Goal: Task Accomplishment & Management: Complete application form

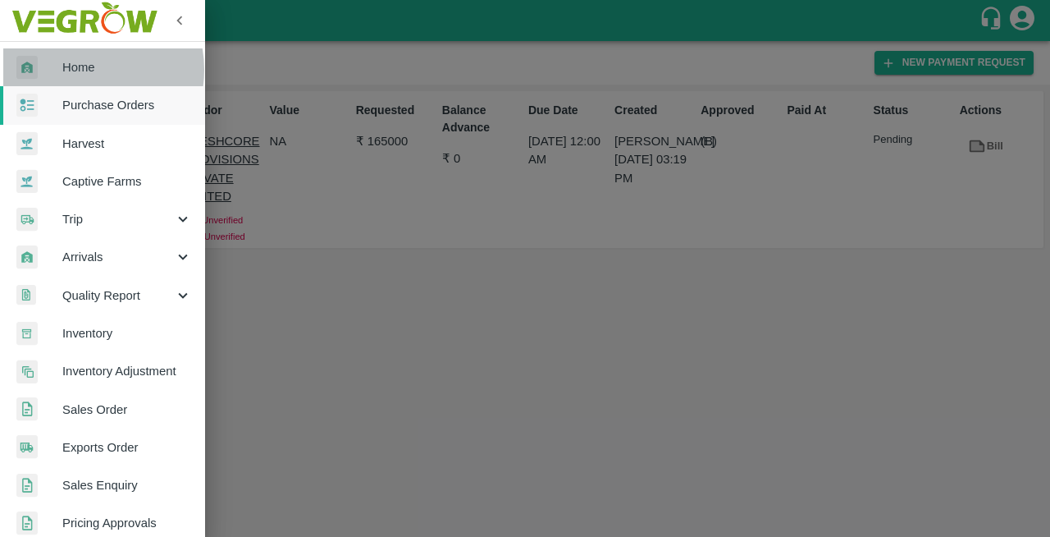
click at [76, 70] on span "Home" at bounding box center [127, 67] width 130 height 18
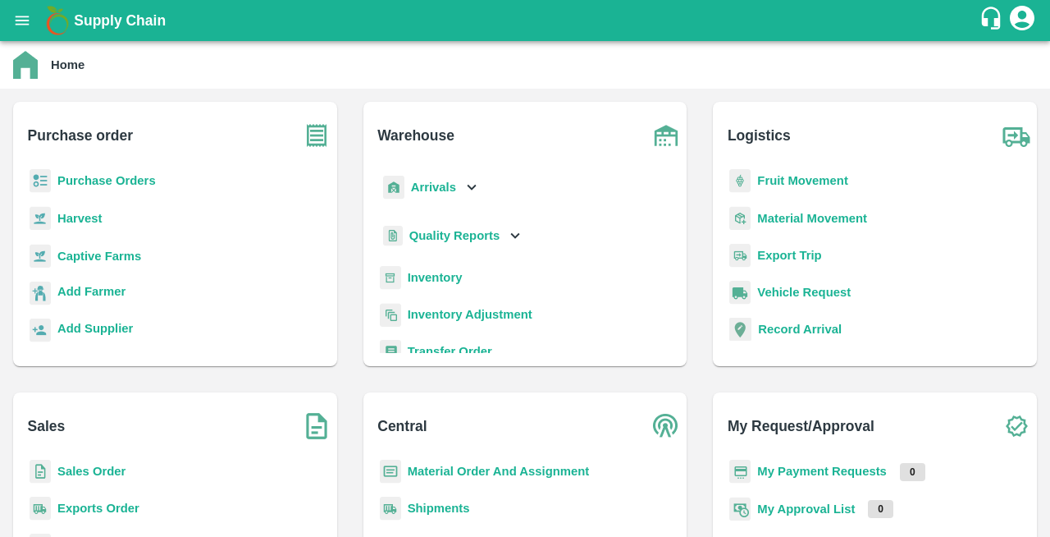
click at [80, 179] on b "Purchase Orders" at bounding box center [106, 180] width 98 height 13
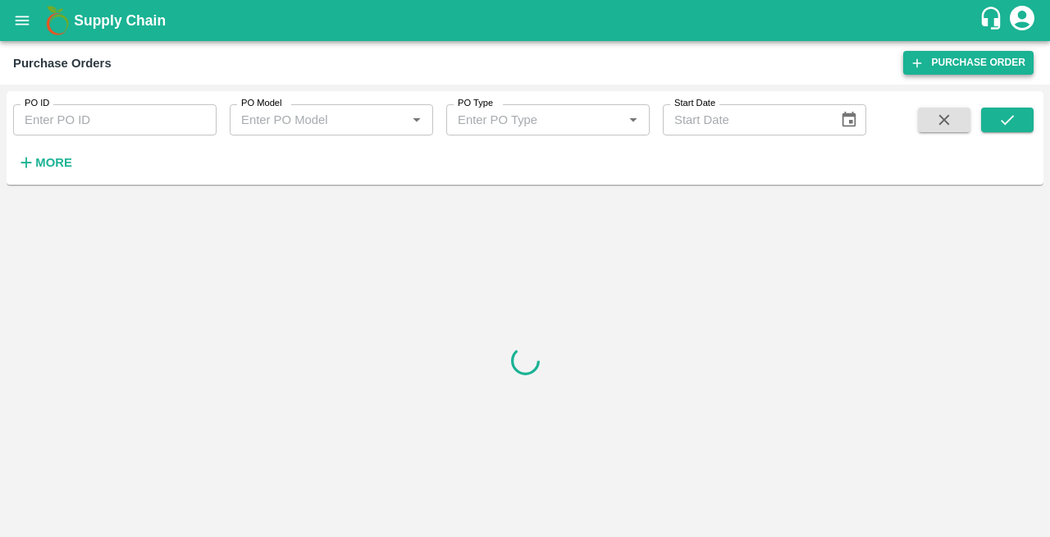
click at [954, 62] on link "Purchase Order" at bounding box center [969, 63] width 130 height 24
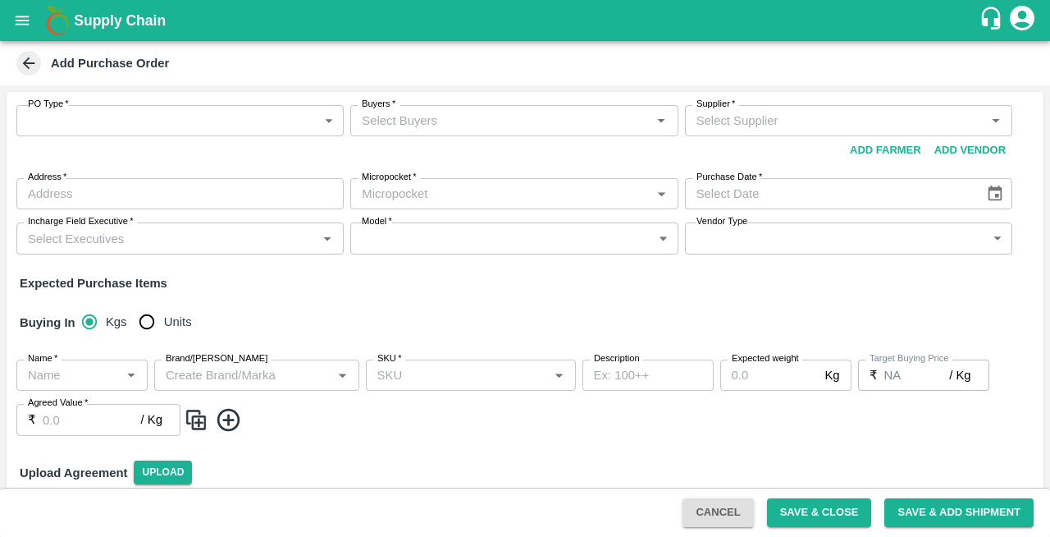
click at [58, 121] on body "Supply Chain Add Purchase Order PO Type   * ​ PO Type Buyers   * Buyers   * Sup…" at bounding box center [525, 268] width 1050 height 537
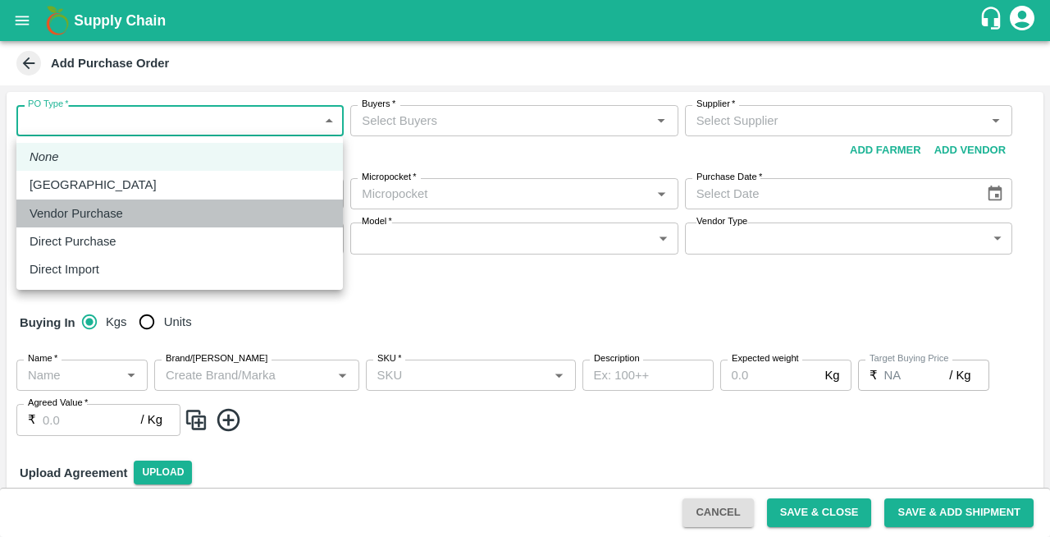
click at [69, 217] on p "Vendor Purchase" at bounding box center [77, 213] width 94 height 18
type input "2"
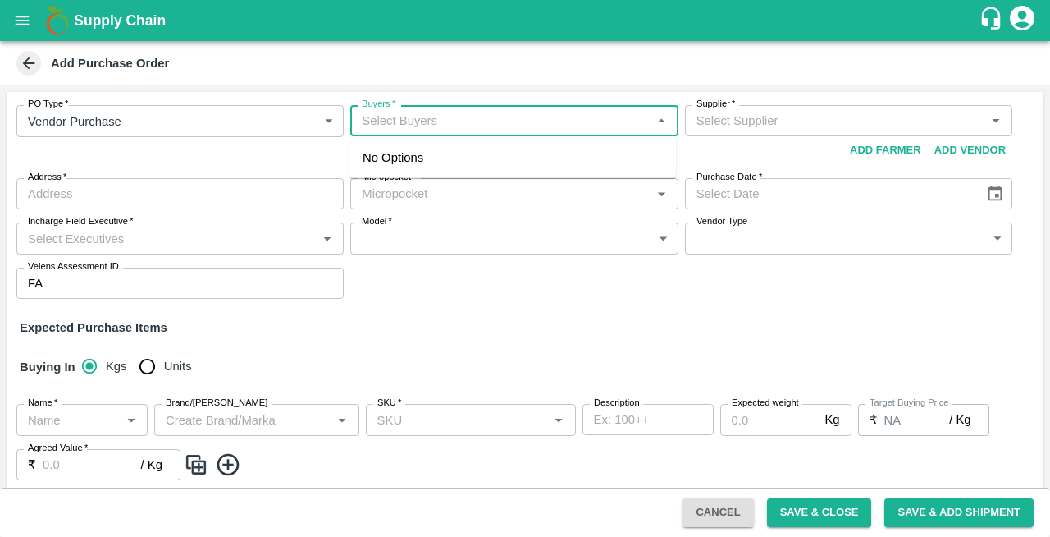
click at [379, 117] on input "Buyers   *" at bounding box center [500, 120] width 291 height 21
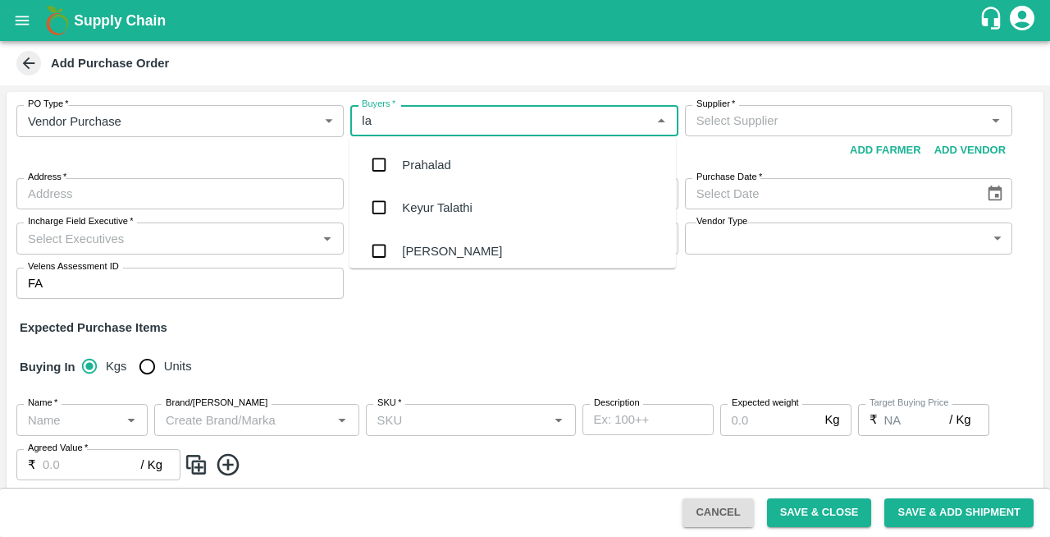
type input "lax"
click at [442, 253] on div "Laxit narottambhai khakhkhar" at bounding box center [482, 250] width 160 height 18
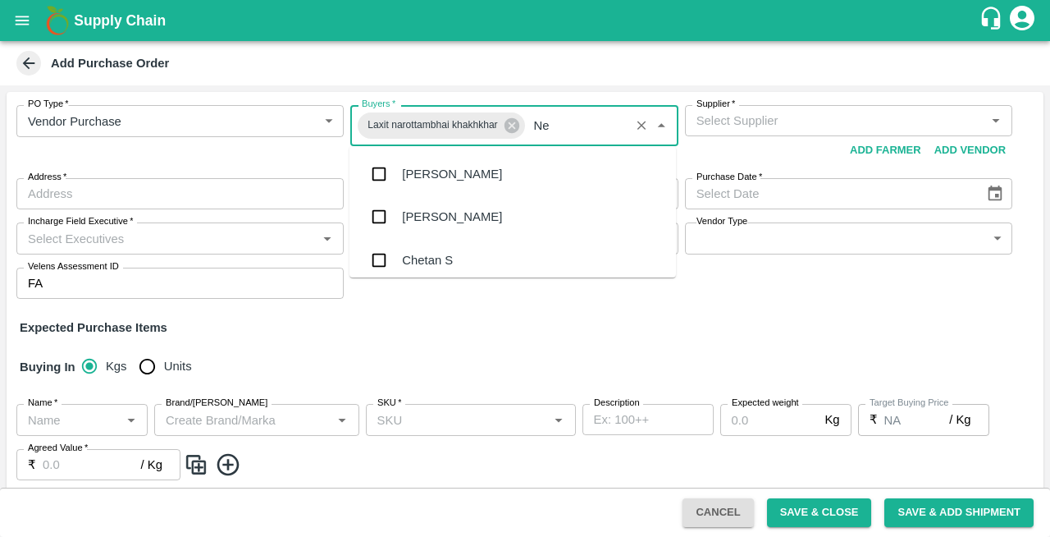
type input "Nee"
click at [423, 261] on div "[PERSON_NAME][DEMOGRAPHIC_DATA]" at bounding box center [520, 260] width 236 height 18
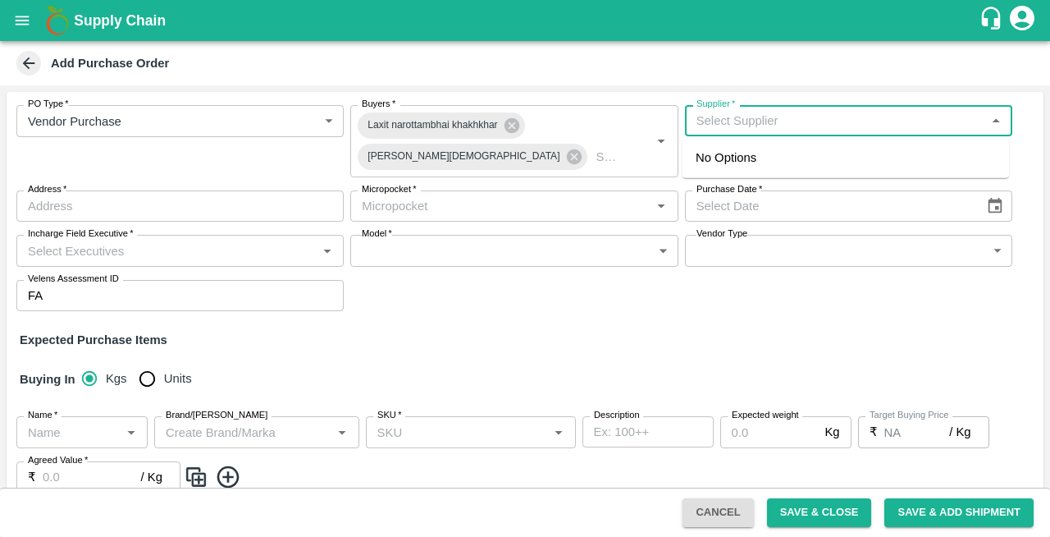
click at [714, 123] on input "Supplier   *" at bounding box center [835, 120] width 291 height 21
type input "j"
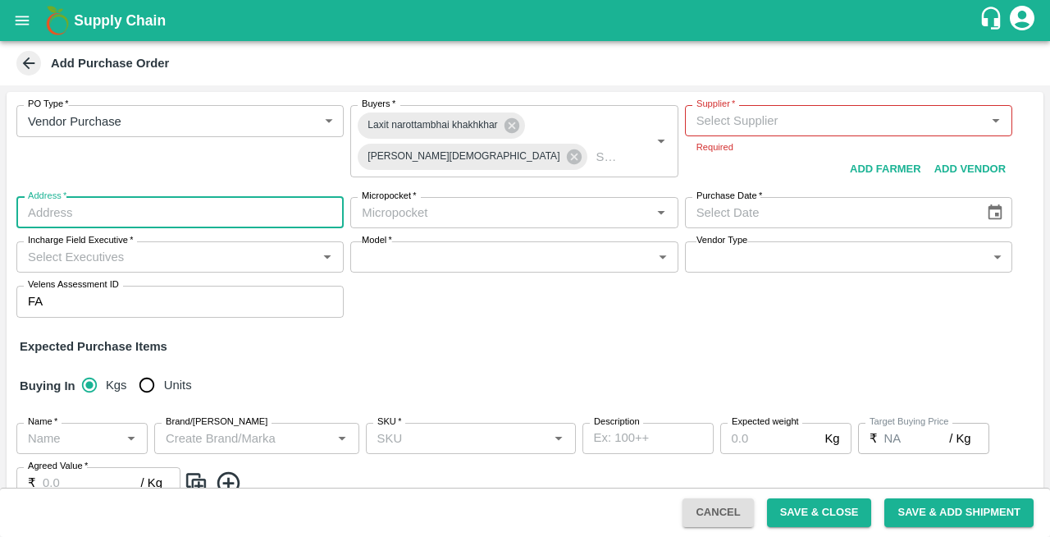
click at [108, 197] on input "Address   *" at bounding box center [179, 212] width 327 height 31
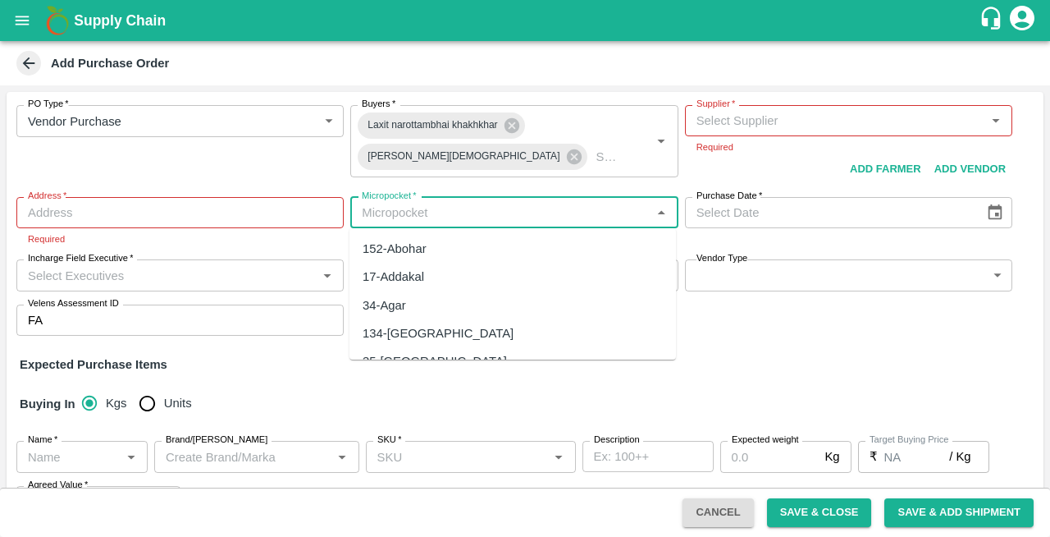
click at [400, 214] on input "Micropocket   *" at bounding box center [500, 212] width 291 height 21
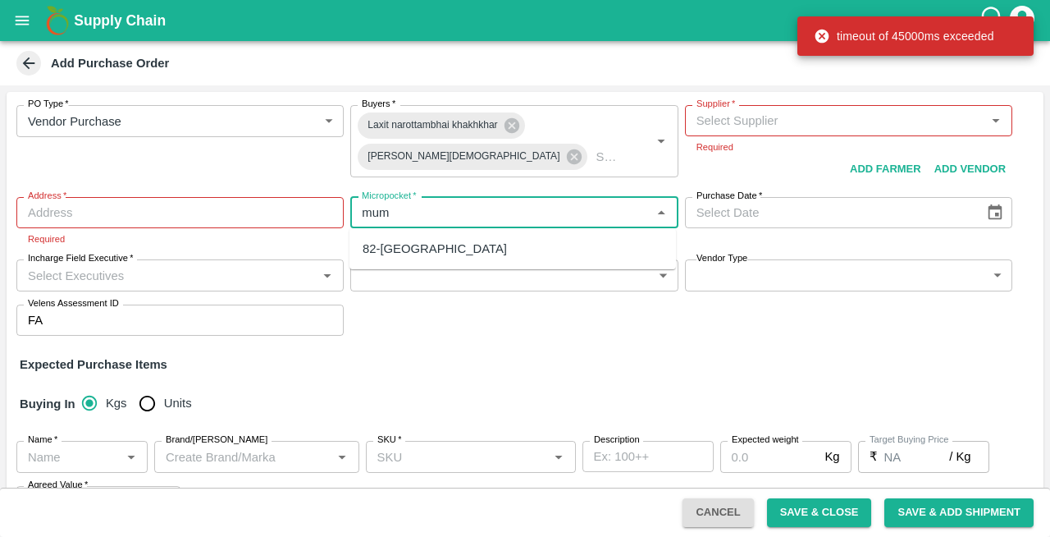
click at [405, 251] on div "82-Mumbai" at bounding box center [435, 249] width 144 height 18
type input "82-Mumbai"
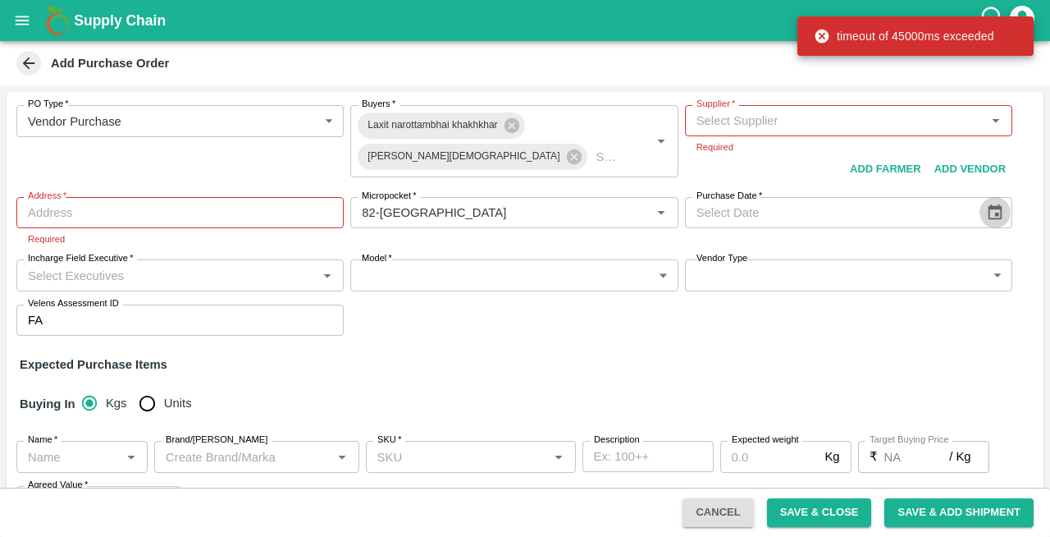
click at [989, 209] on icon "Choose date" at bounding box center [996, 212] width 14 height 16
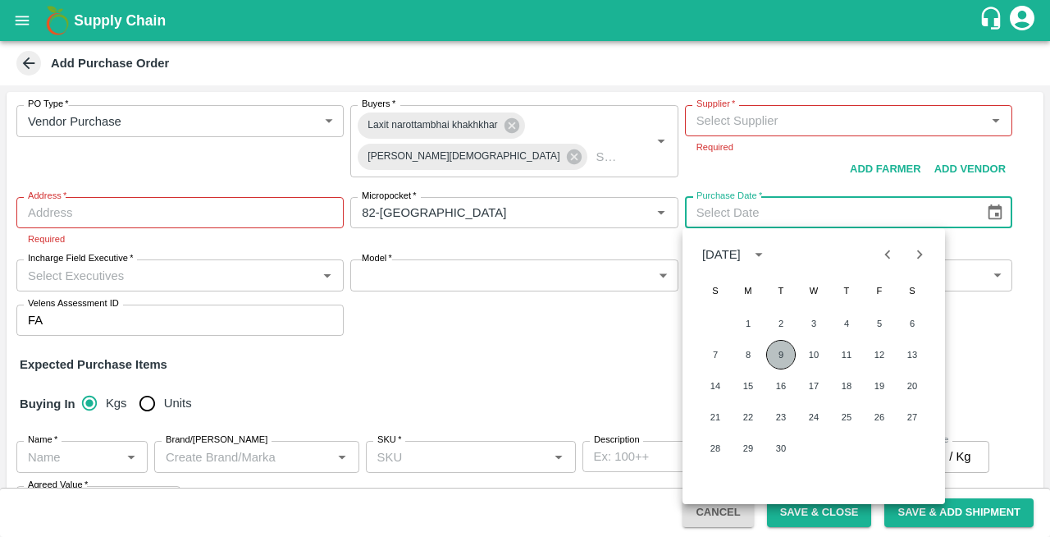
click at [780, 352] on button "9" at bounding box center [782, 355] width 30 height 30
type input "09/09/2025"
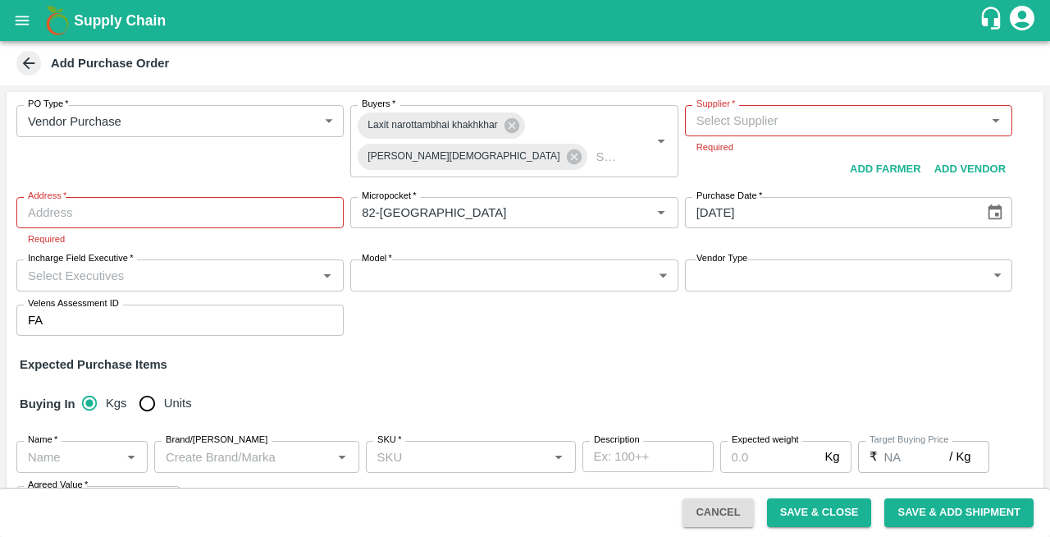
click at [83, 276] on input "Incharge Field Executive   *" at bounding box center [166, 274] width 291 height 21
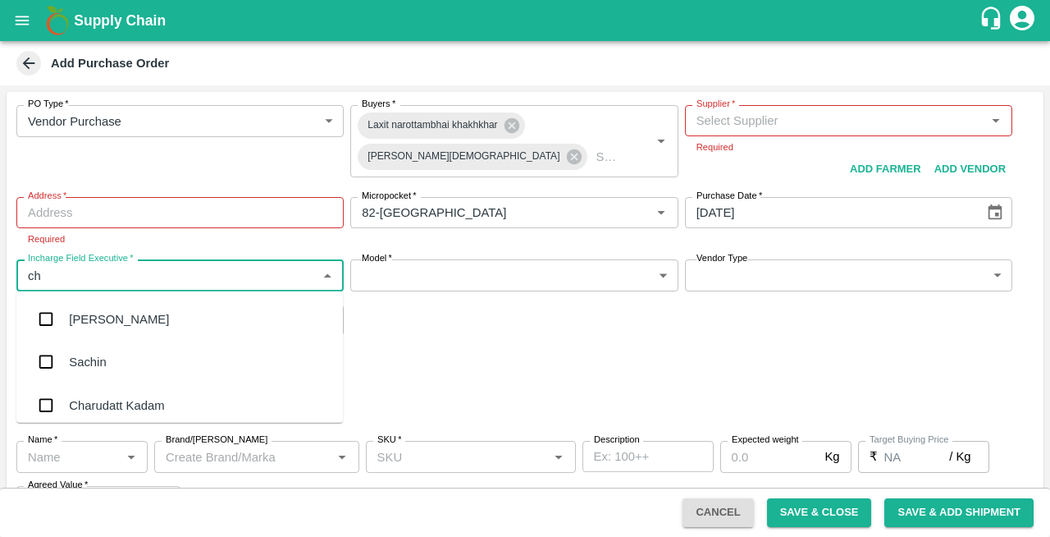
type input "che"
click at [88, 353] on div "Chetan S" at bounding box center [94, 362] width 51 height 18
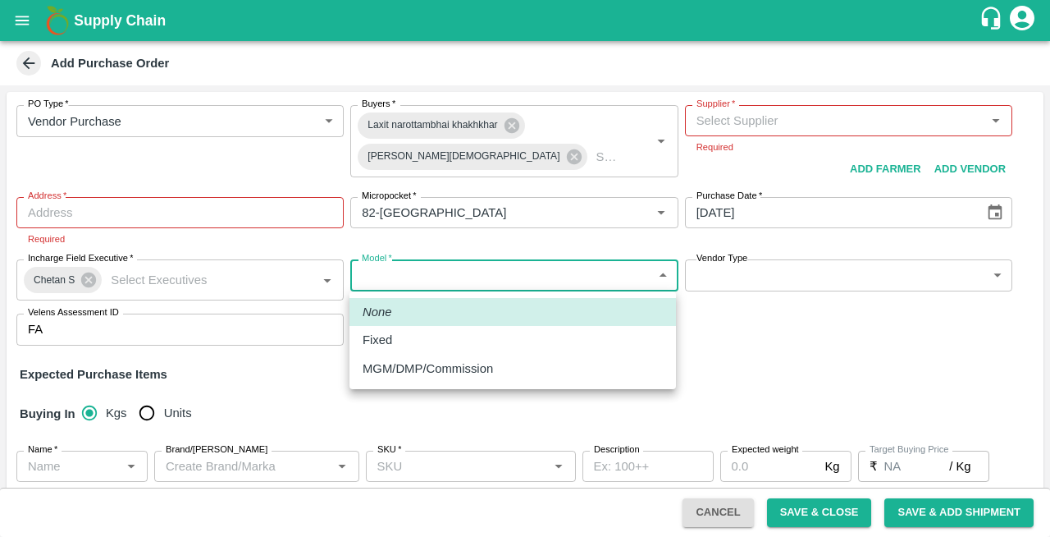
click at [463, 268] on body "Supply Chain Add Purchase Order PO Type   * Vendor Purchase 2 PO Type Buyers   …" at bounding box center [525, 268] width 1050 height 537
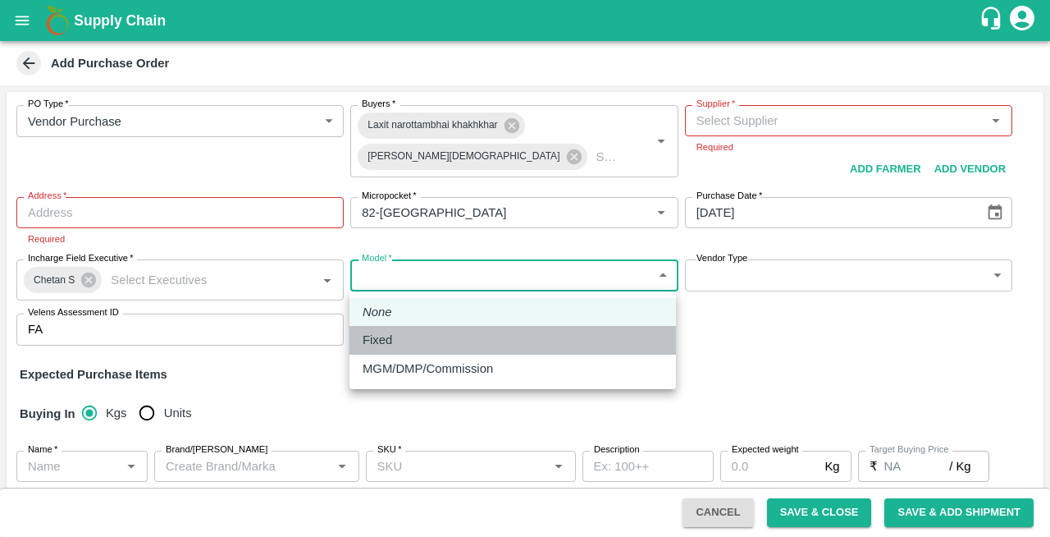
click at [396, 342] on div "Fixed" at bounding box center [382, 340] width 38 height 18
type input "Fixed"
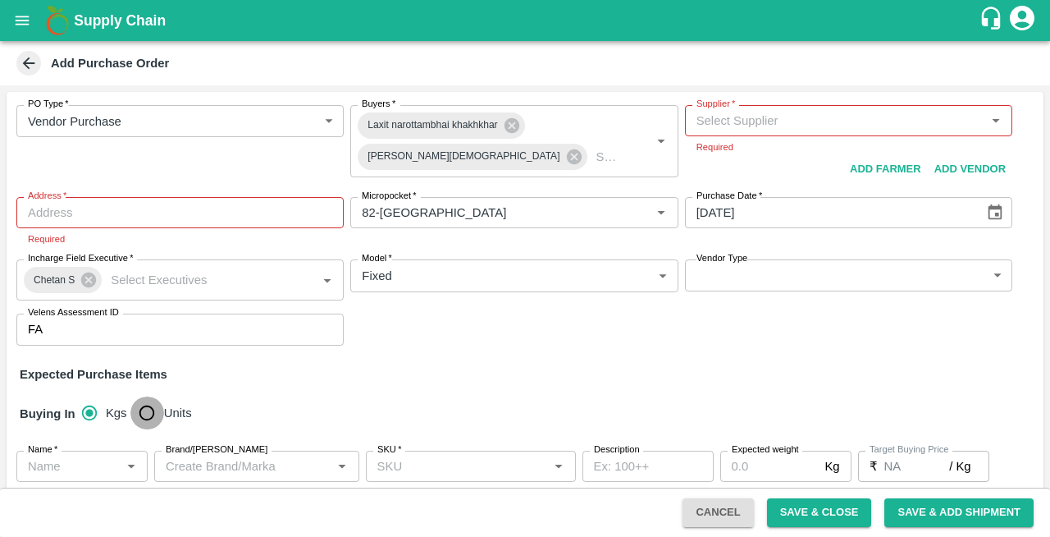
click at [153, 414] on input "Units" at bounding box center [146, 412] width 33 height 33
radio input "true"
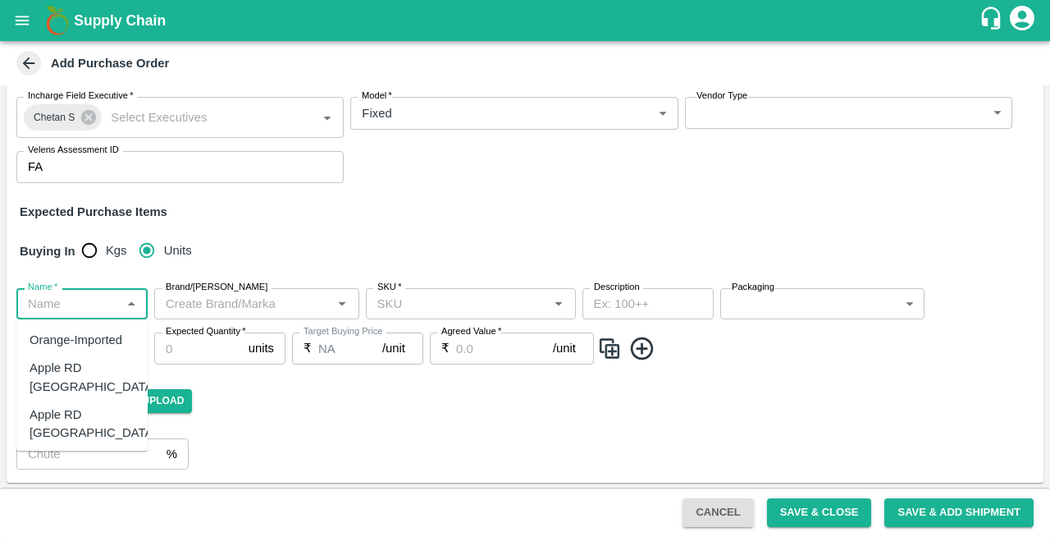
click at [57, 309] on input "Name   *" at bounding box center [68, 303] width 94 height 21
click at [56, 452] on div "Plum [GEOGRAPHIC_DATA]" at bounding box center [93, 470] width 127 height 37
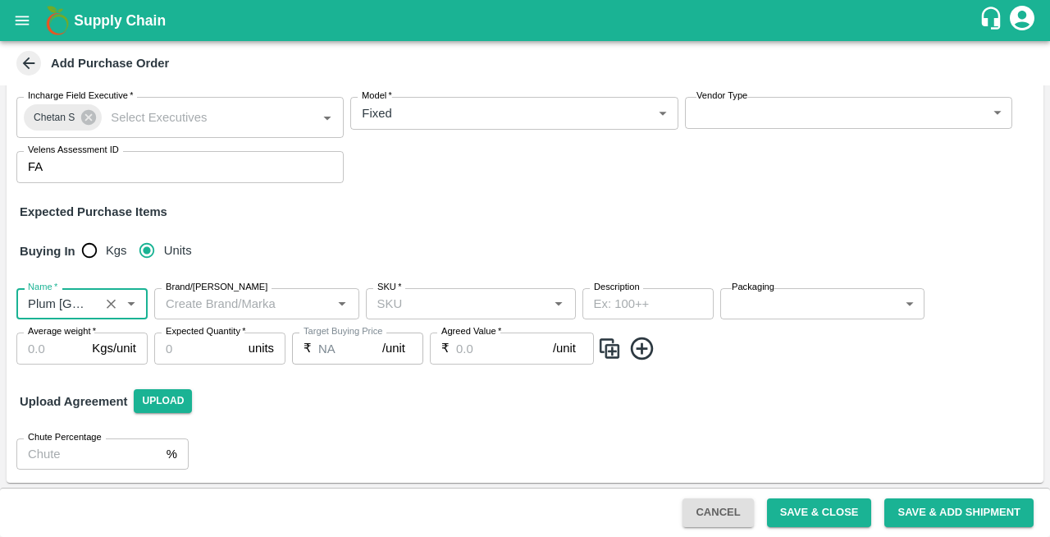
type input "Plum [GEOGRAPHIC_DATA]"
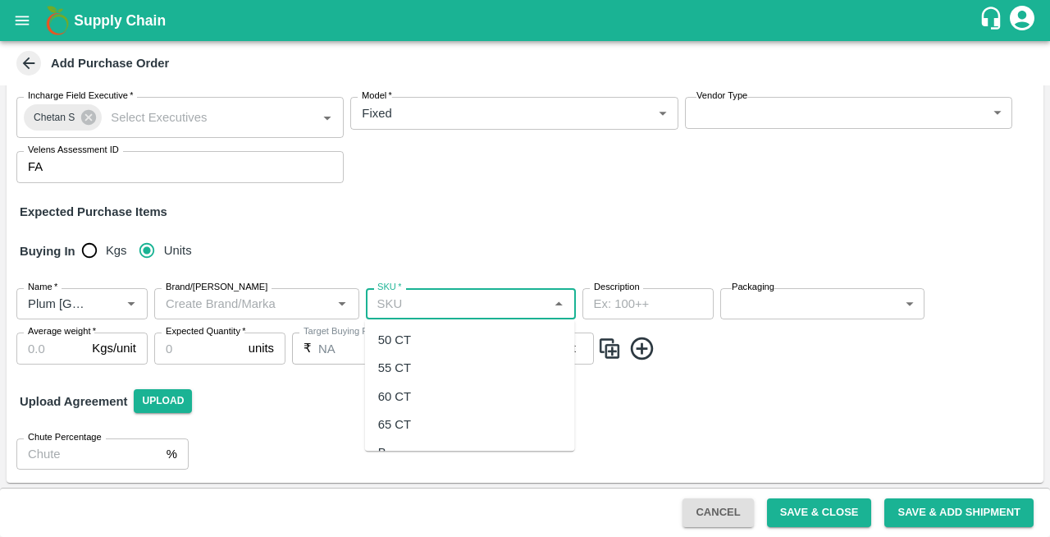
click at [435, 299] on input "SKU   *" at bounding box center [457, 303] width 173 height 21
click at [394, 365] on div "55 CT" at bounding box center [394, 368] width 33 height 18
type input "55 CT"
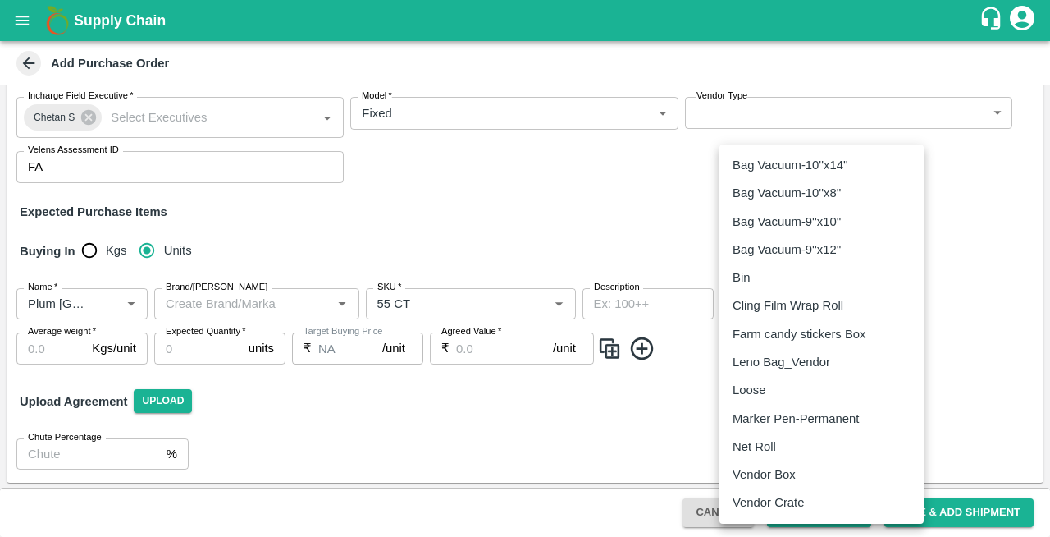
click at [798, 302] on body "Supply Chain Add Purchase Order PO Type   * Vendor Purchase 2 PO Type Buyers   …" at bounding box center [525, 268] width 1050 height 537
click at [767, 470] on p "Vendor Box" at bounding box center [764, 474] width 63 height 18
type input "276"
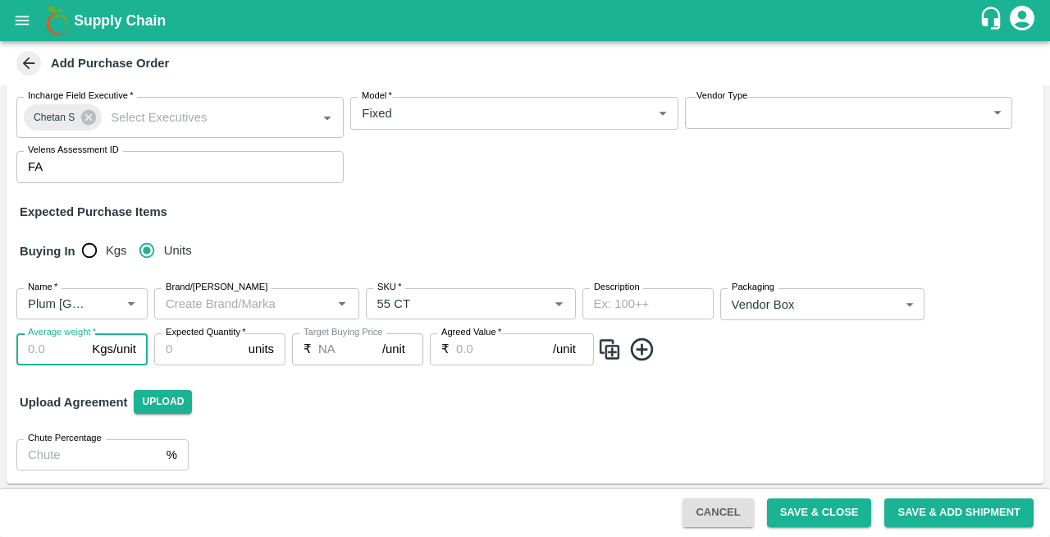
click at [33, 348] on input "Average weight   *" at bounding box center [50, 348] width 69 height 31
type input "8"
click at [195, 349] on input "Expected Quantity   *" at bounding box center [198, 348] width 88 height 31
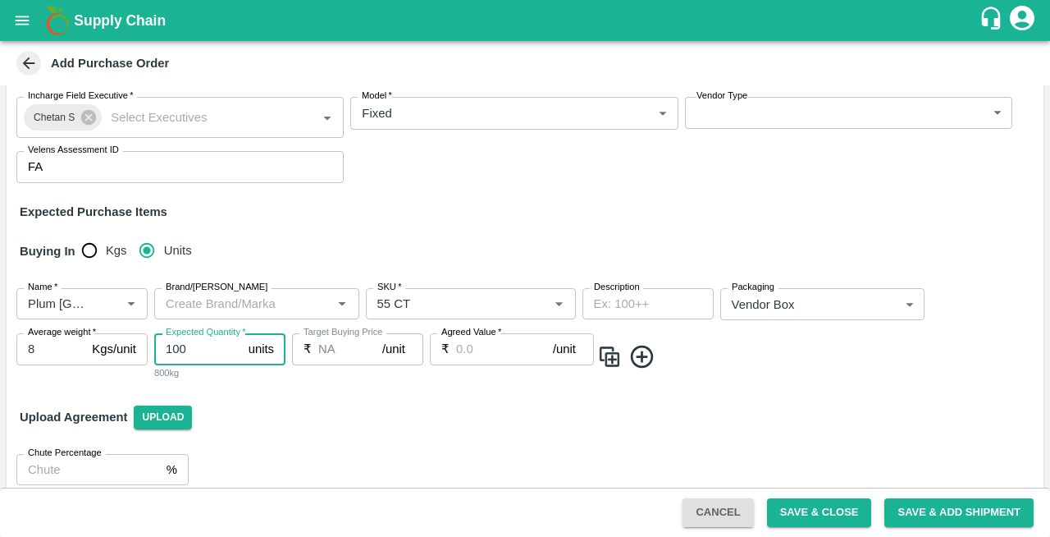
type input "100"
click at [473, 350] on input "Agreed Value   *" at bounding box center [504, 348] width 97 height 31
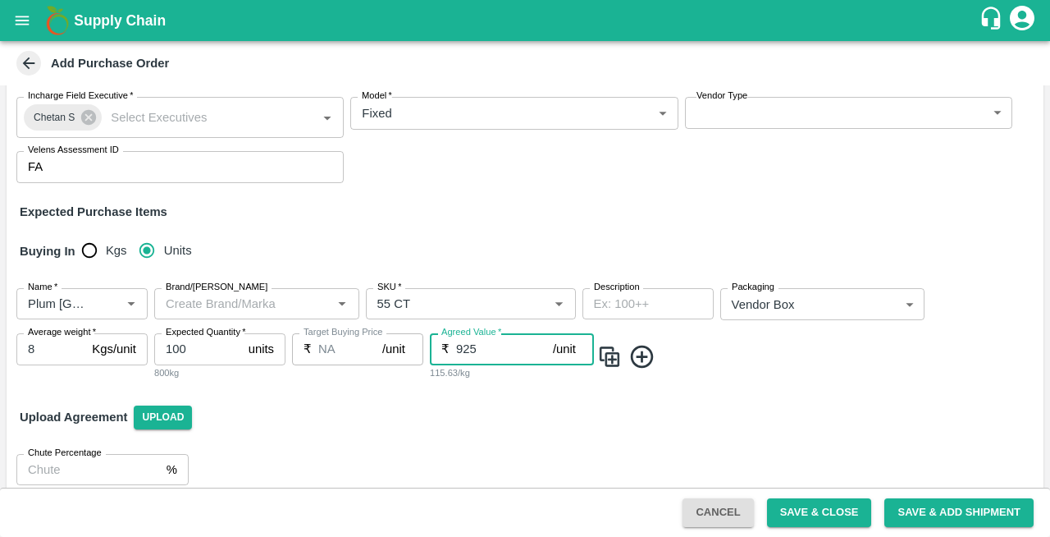
scroll to position [0, 0]
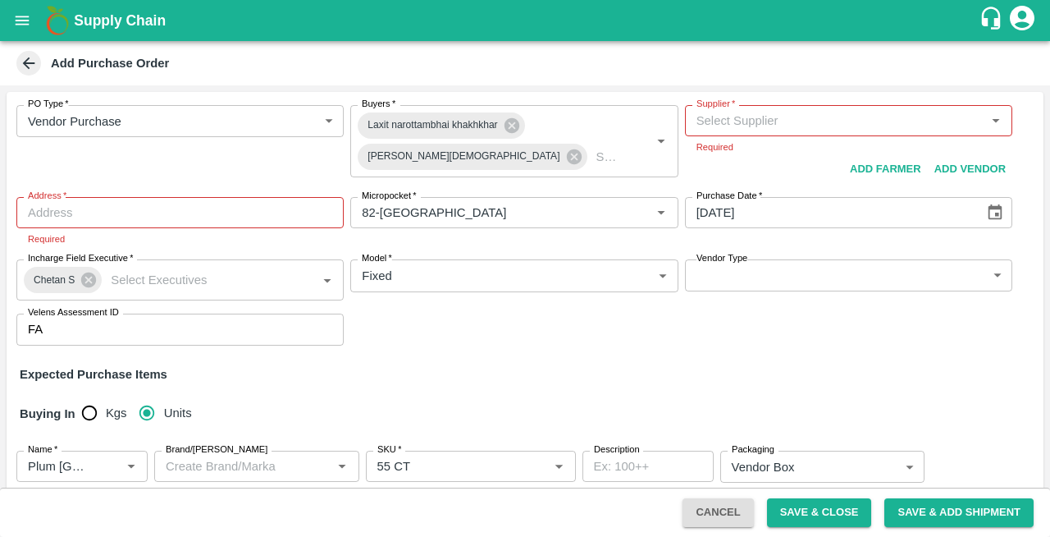
type input "925"
click at [717, 120] on input "Supplier   *" at bounding box center [835, 120] width 291 height 21
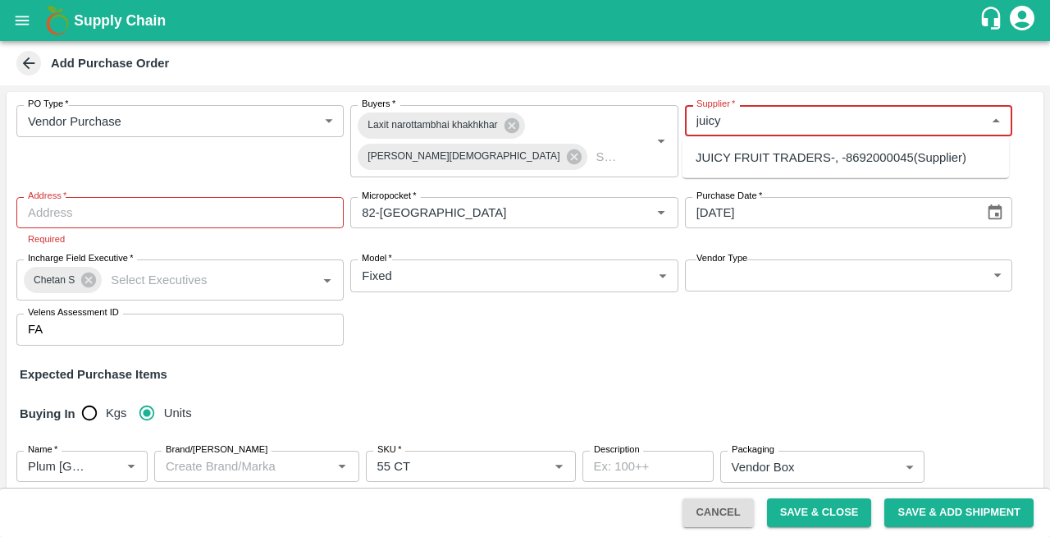
click at [734, 167] on div "JUICY FRUIT TRADERS-, -8692000045(Supplier)" at bounding box center [846, 158] width 327 height 28
type input "JUICY FRUIT TRADERS-, -8692000045(Supplier)"
type input ", , ,"
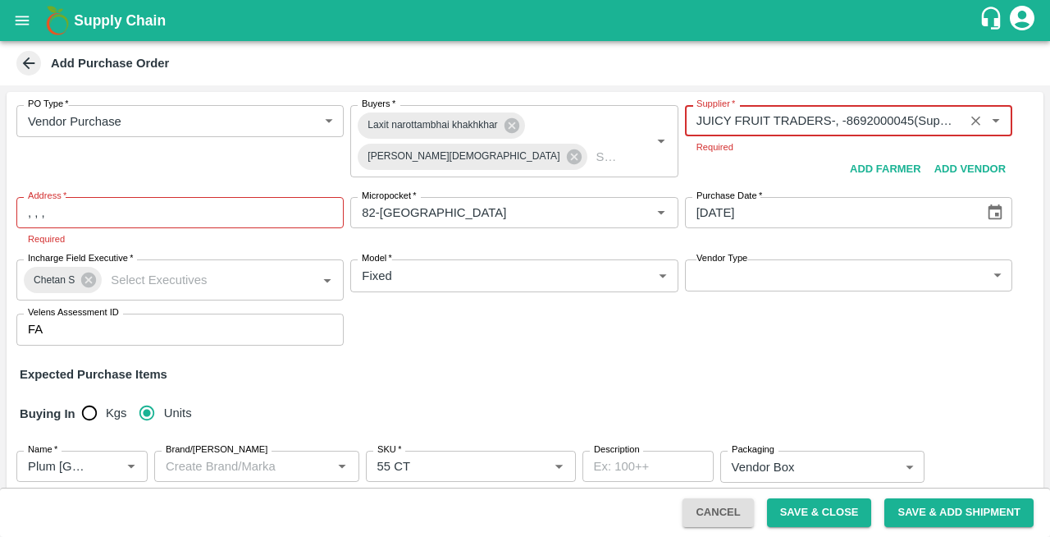
type input "JUICY FRUIT TRADERS-, -8692000045(Supplier)"
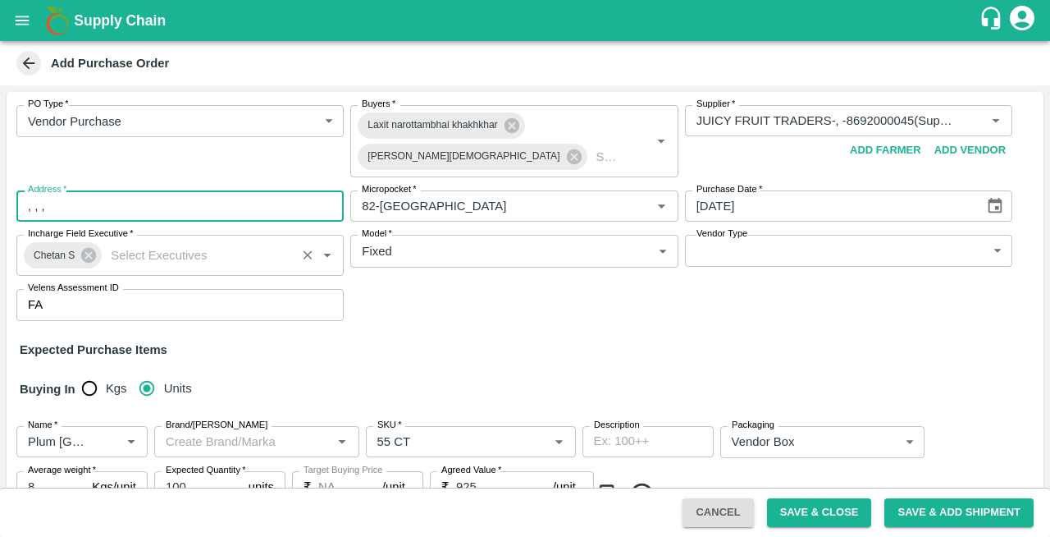
click at [76, 224] on div "PO Type   * Vendor Purchase 2 PO Type Buyers   * Laxit narottambhai khakhkhar N…" at bounding box center [525, 213] width 1037 height 242
type input ", , , Maharashtra"
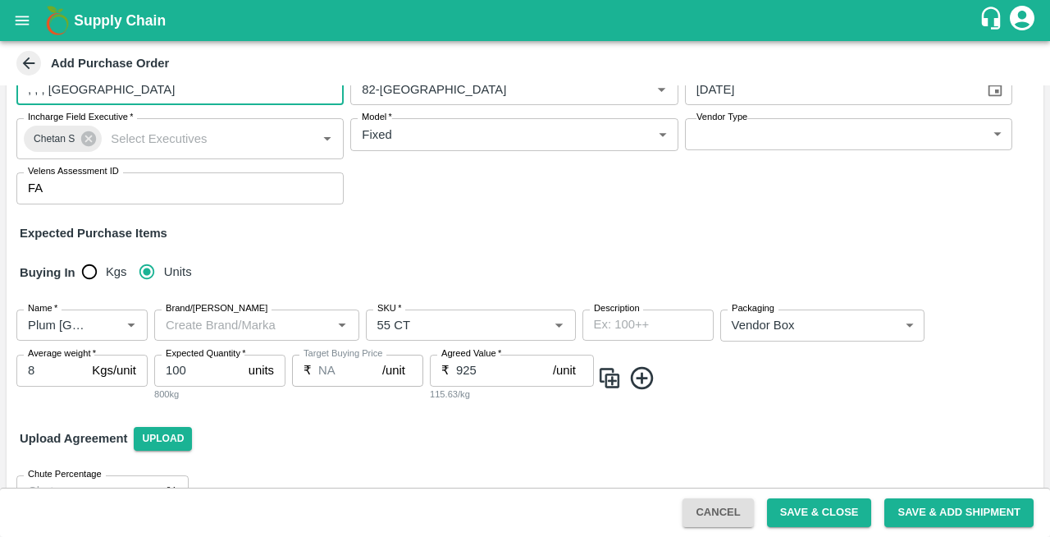
scroll to position [145, 0]
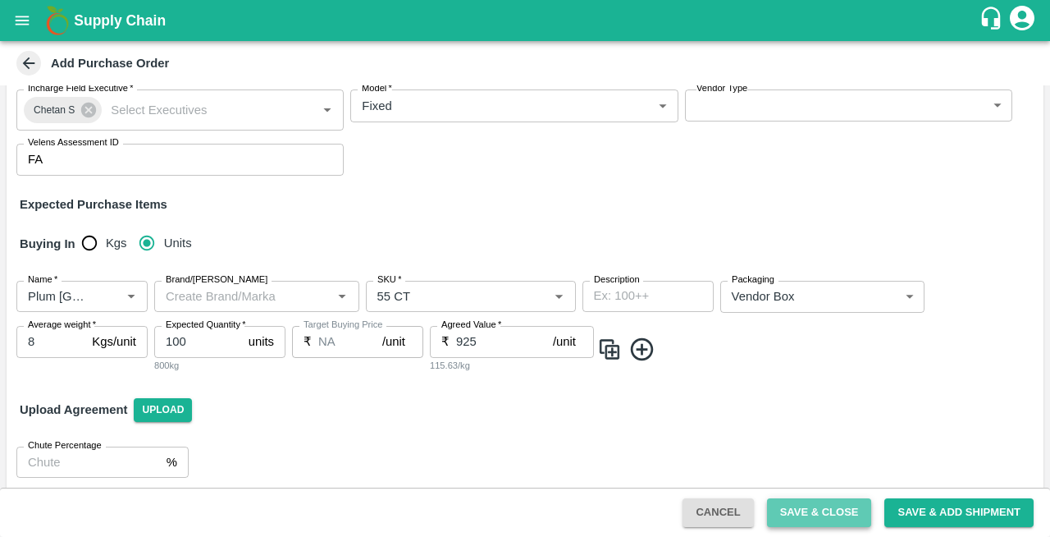
click at [801, 513] on button "Save & Close" at bounding box center [819, 512] width 105 height 29
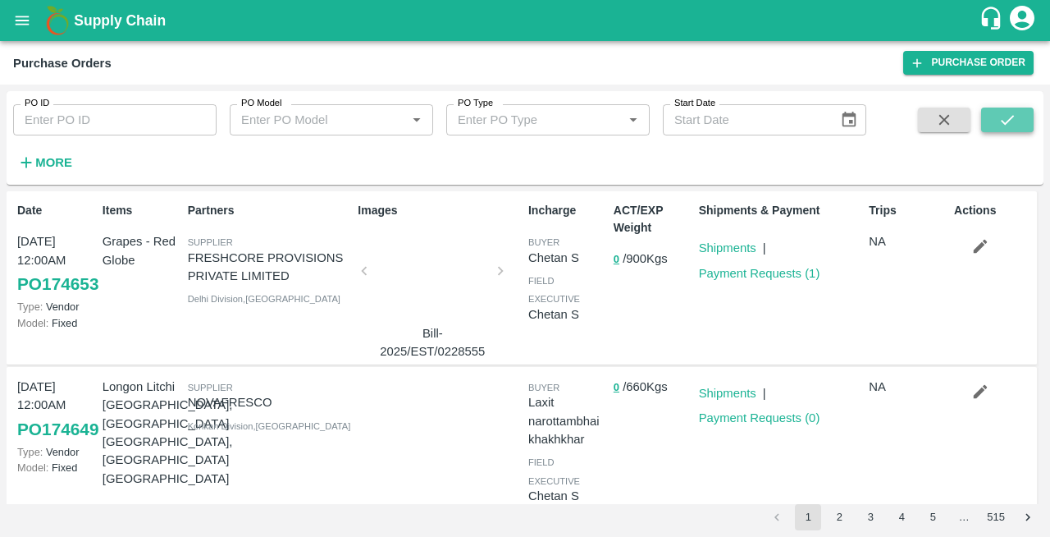
click at [1001, 114] on icon "submit" at bounding box center [1008, 120] width 18 height 18
